Goal: Transaction & Acquisition: Purchase product/service

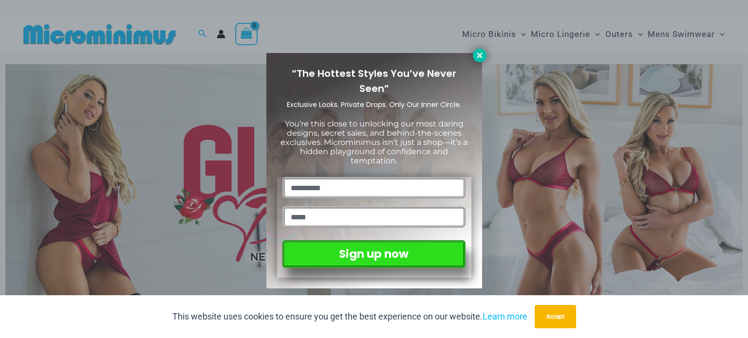
click at [477, 55] on icon at bounding box center [479, 55] width 9 height 9
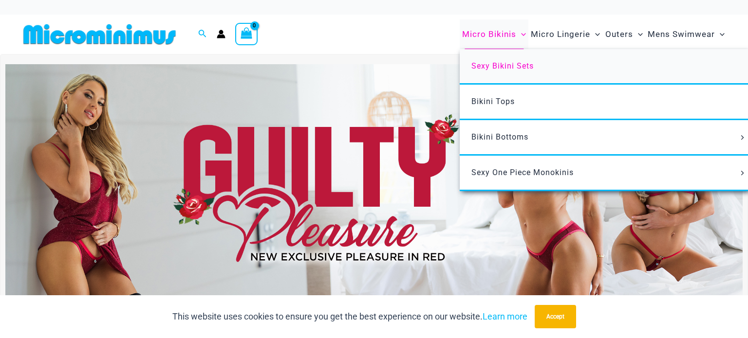
click at [514, 64] on span "Sexy Bikini Sets" at bounding box center [502, 65] width 62 height 9
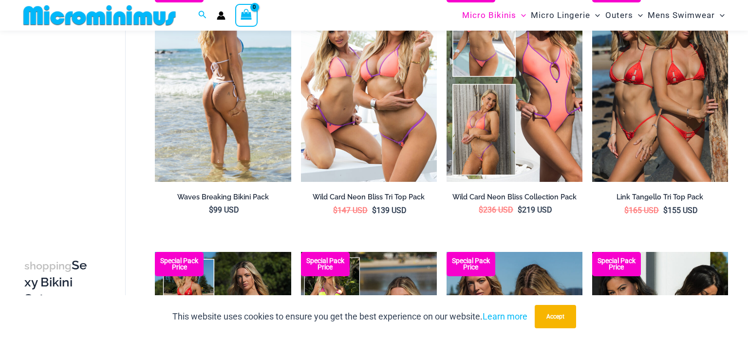
scroll to position [130, 0]
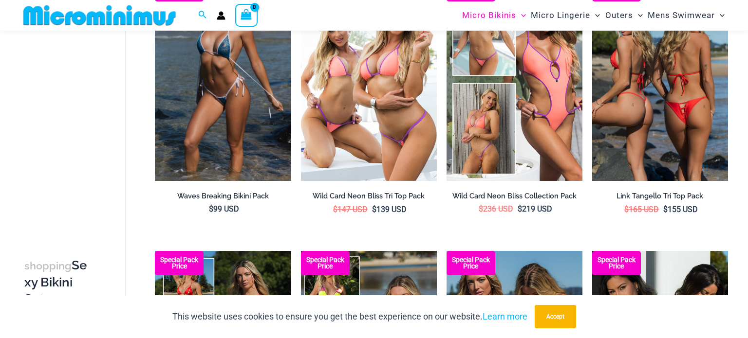
click at [644, 126] on img at bounding box center [660, 79] width 136 height 204
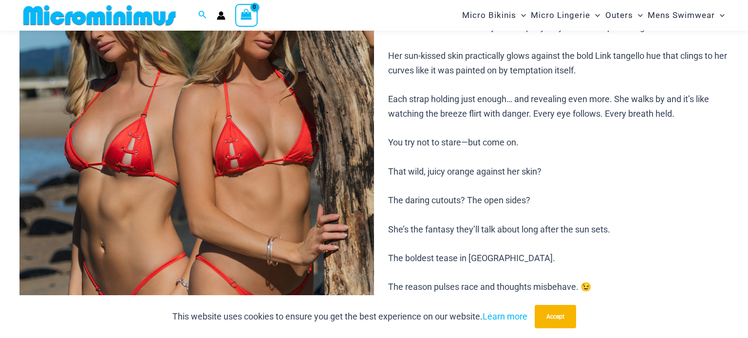
scroll to position [193, 0]
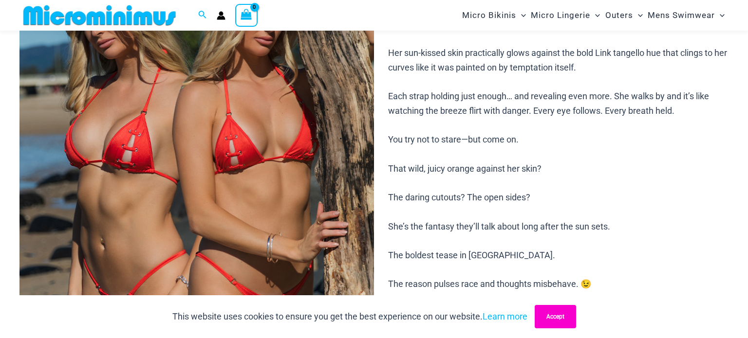
click at [570, 324] on button "Accept" at bounding box center [554, 316] width 41 height 23
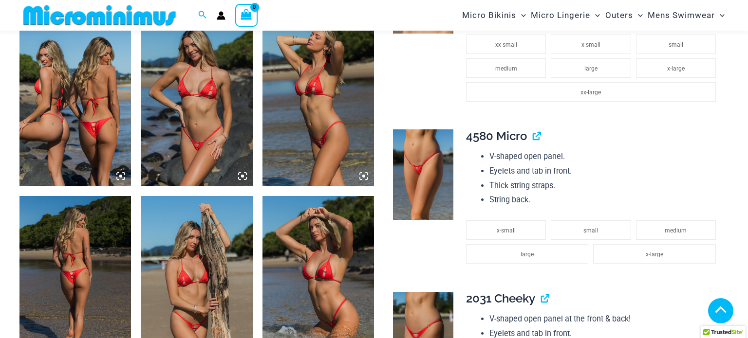
scroll to position [525, 0]
